Goal: Use online tool/utility: Utilize a website feature to perform a specific function

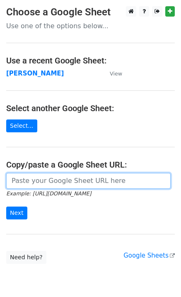
click at [47, 181] on input "url" at bounding box center [88, 181] width 164 height 16
paste input "[URL][DOMAIN_NAME]"
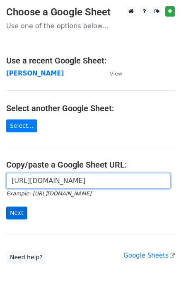
type input "[URL][DOMAIN_NAME]"
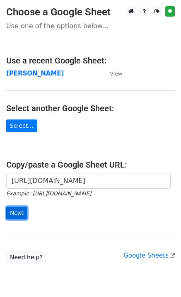
scroll to position [0, 0]
click at [22, 206] on input "Next" at bounding box center [16, 212] width 21 height 13
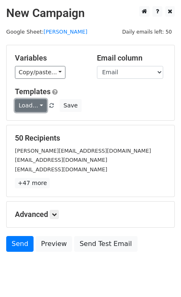
click at [26, 106] on link "Load..." at bounding box center [31, 105] width 32 height 13
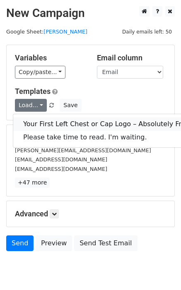
click at [43, 119] on link "Your First Left Chest or Cap Logo – Absolutely Free" at bounding box center [106, 124] width 186 height 13
